Goal: Communication & Community: Answer question/provide support

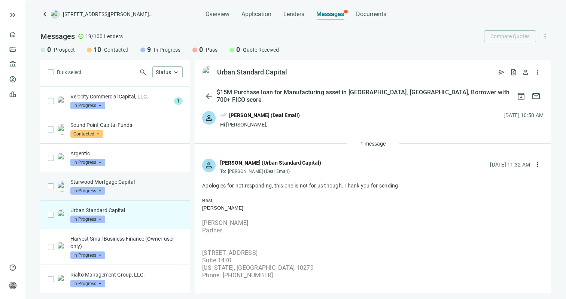
click at [125, 182] on p "Starwood Mortgage Capital" at bounding box center [126, 181] width 112 height 7
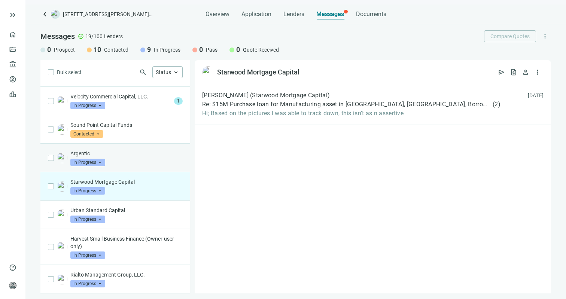
click at [136, 160] on div "Argentic In Progress arrow_drop_down" at bounding box center [126, 158] width 112 height 16
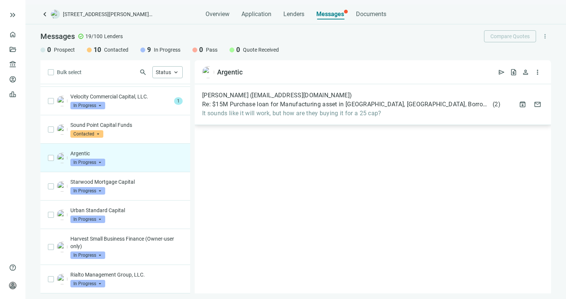
click at [318, 102] on span "Re: $15M Purchase loan for Manufacturing asset in [GEOGRAPHIC_DATA], [GEOGRAPHI…" at bounding box center [346, 104] width 289 height 7
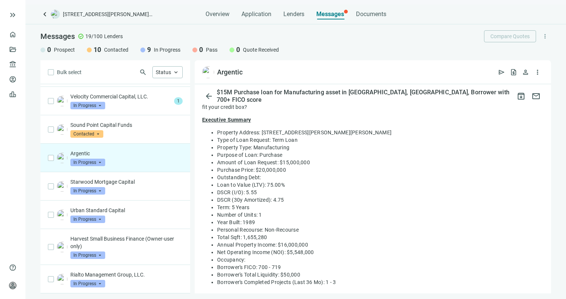
scroll to position [247, 0]
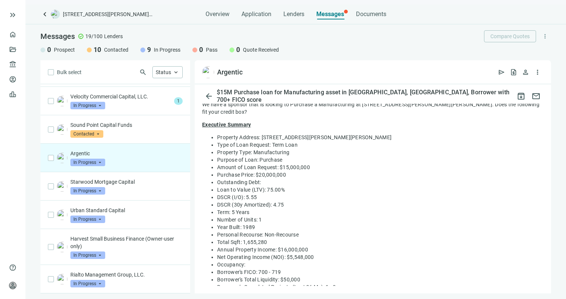
drag, startPoint x: 389, startPoint y: 241, endPoint x: 440, endPoint y: 231, distance: 52.7
click at [440, 231] on ul "Property Address: [STREET_ADDRESS][PERSON_NAME][PERSON_NAME] Type of Loan Reque…" at bounding box center [372, 212] width 341 height 157
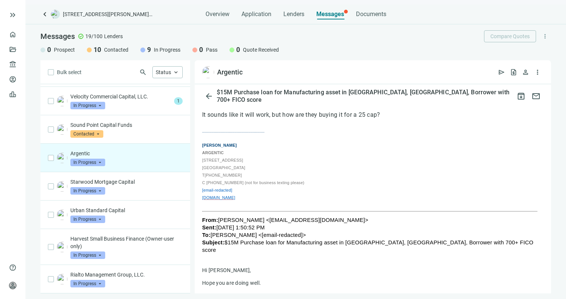
scroll to position [55, 0]
